Goal: Find specific page/section: Find specific page/section

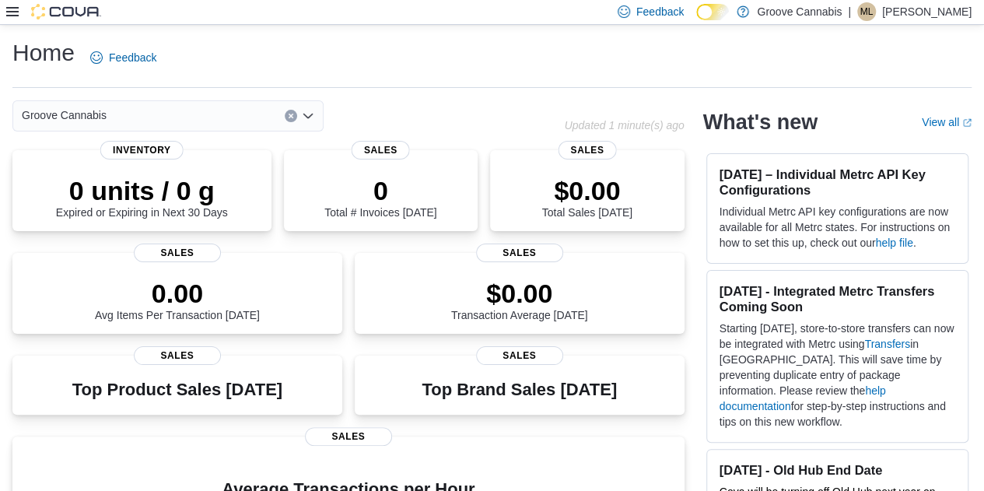
click at [17, 9] on icon at bounding box center [12, 11] width 12 height 12
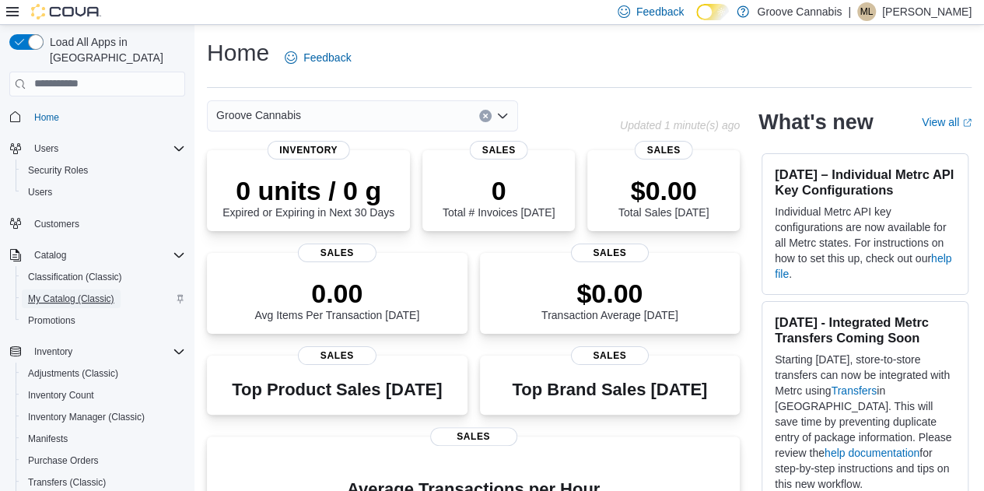
click at [53, 292] on span "My Catalog (Classic)" at bounding box center [71, 298] width 86 height 12
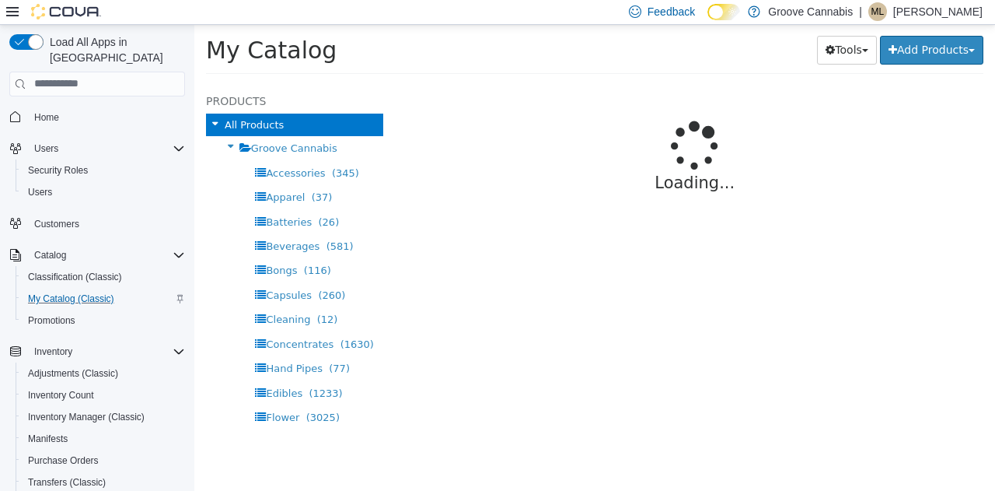
select select "**********"
